Goal: Task Accomplishment & Management: Manage account settings

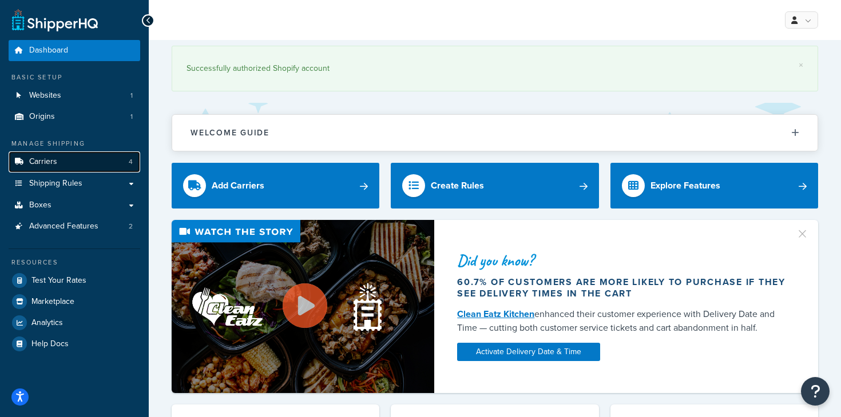
click at [71, 163] on link "Carriers 4" at bounding box center [75, 162] width 132 height 21
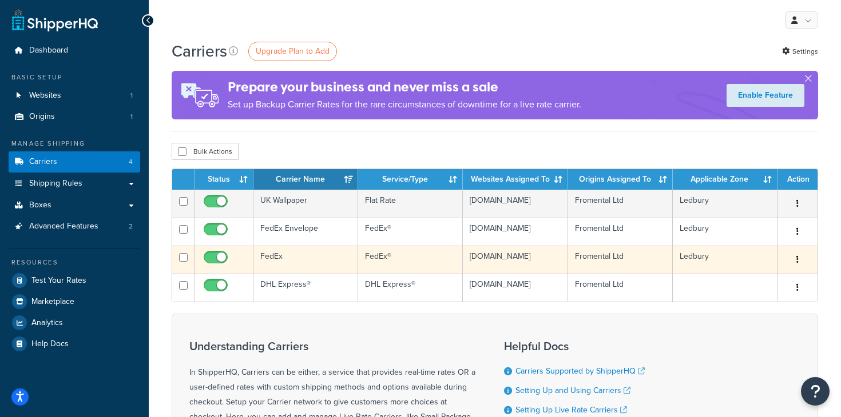
click at [274, 265] on td "FedEx" at bounding box center [305, 260] width 105 height 28
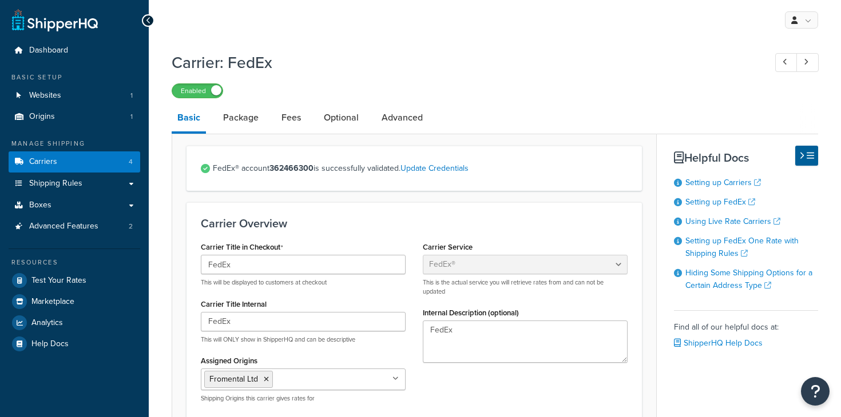
select select "fedEx"
select select "kg"
select select "CM"
select select "REGULAR_PICKUP"
select select "YOUR_PACKAGING"
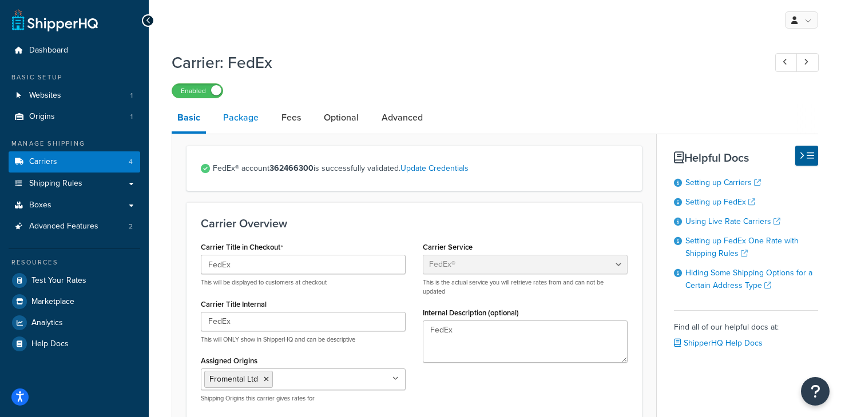
click at [252, 117] on link "Package" at bounding box center [240, 117] width 47 height 27
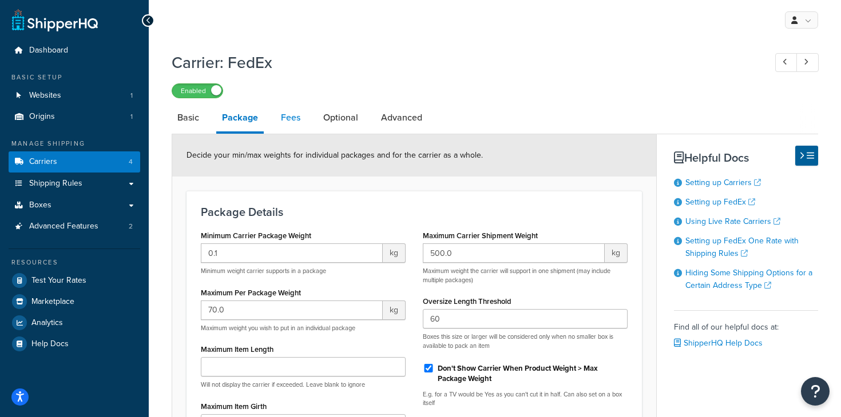
click at [285, 121] on link "Fees" at bounding box center [290, 117] width 31 height 27
select select "AFTER"
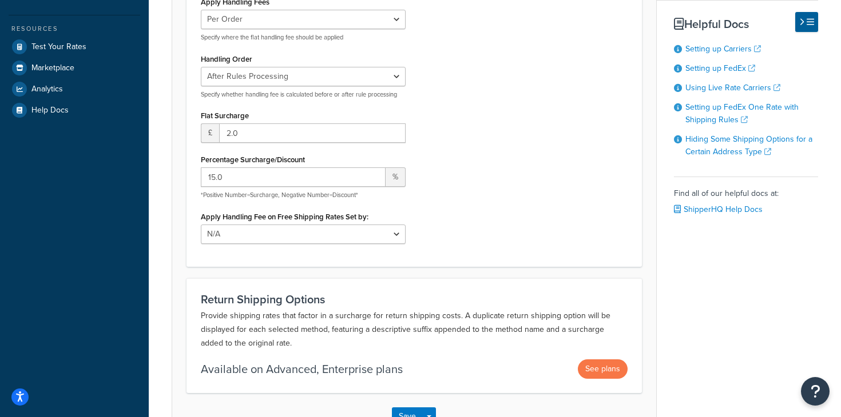
scroll to position [236, 0]
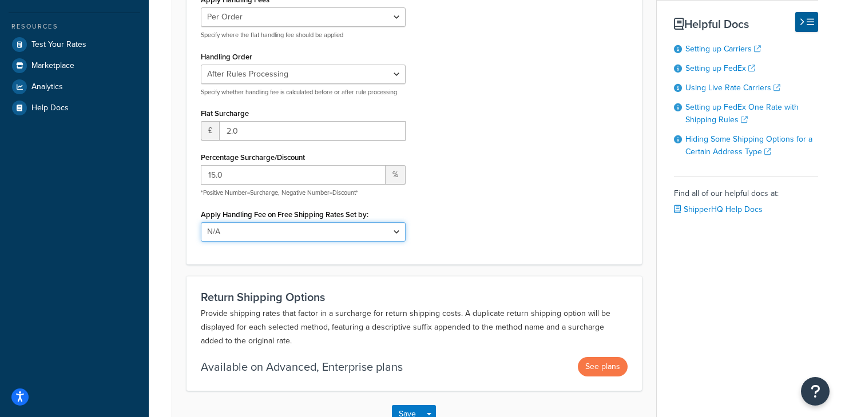
click at [390, 228] on select "N/A Fixed/Free Shipping Methods Free Promotion Rules All Free Shipping" at bounding box center [303, 231] width 205 height 19
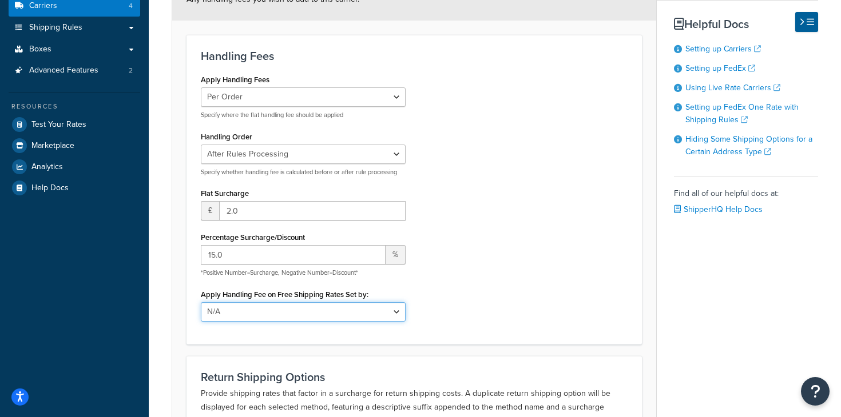
scroll to position [156, 0]
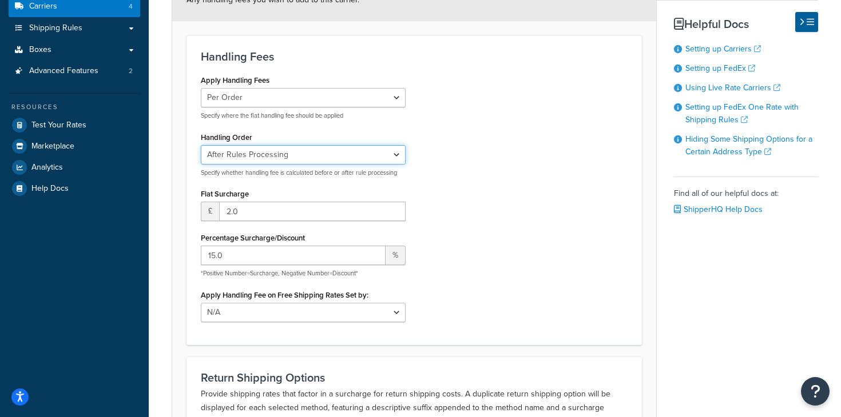
click at [381, 148] on select "Before Rules Processing After Rules Processing" at bounding box center [303, 154] width 205 height 19
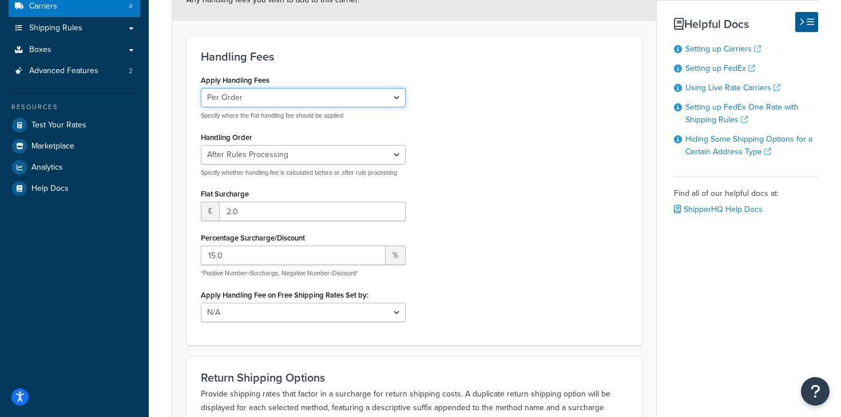
click at [393, 98] on select "Per Order Per Item Per Package" at bounding box center [303, 97] width 205 height 19
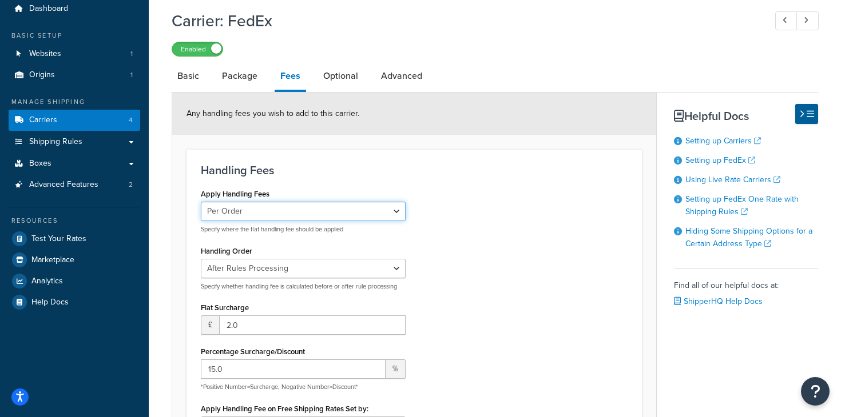
scroll to position [41, 0]
click at [343, 78] on link "Optional" at bounding box center [340, 76] width 46 height 27
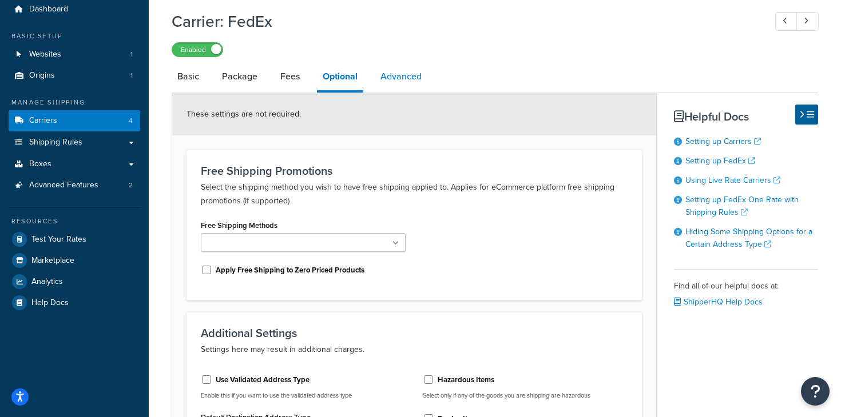
click at [381, 86] on link "Advanced" at bounding box center [401, 76] width 53 height 27
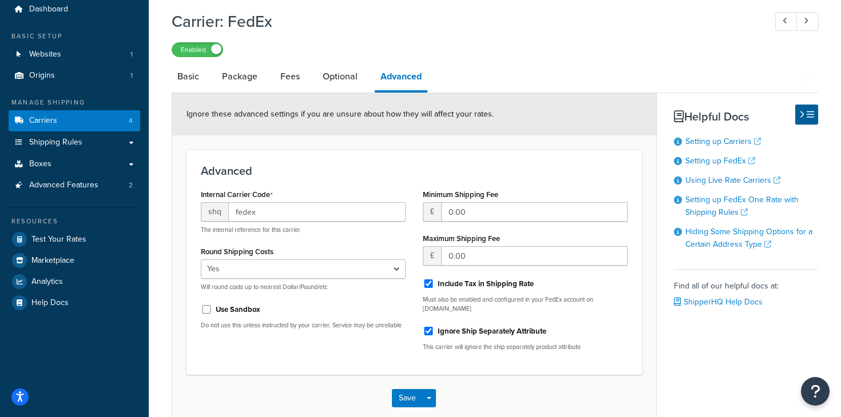
click at [269, 79] on li "Package" at bounding box center [245, 76] width 58 height 27
click at [287, 79] on link "Fees" at bounding box center [289, 76] width 31 height 27
select select "AFTER"
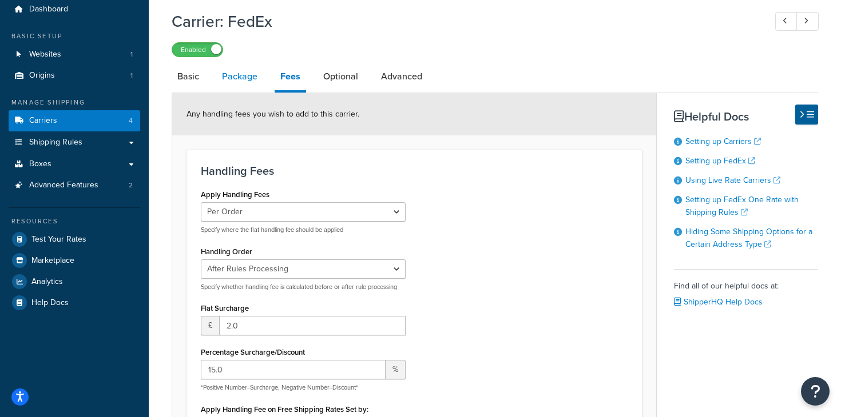
click at [247, 74] on link "Package" at bounding box center [239, 76] width 47 height 27
